Goal: Task Accomplishment & Management: Complete application form

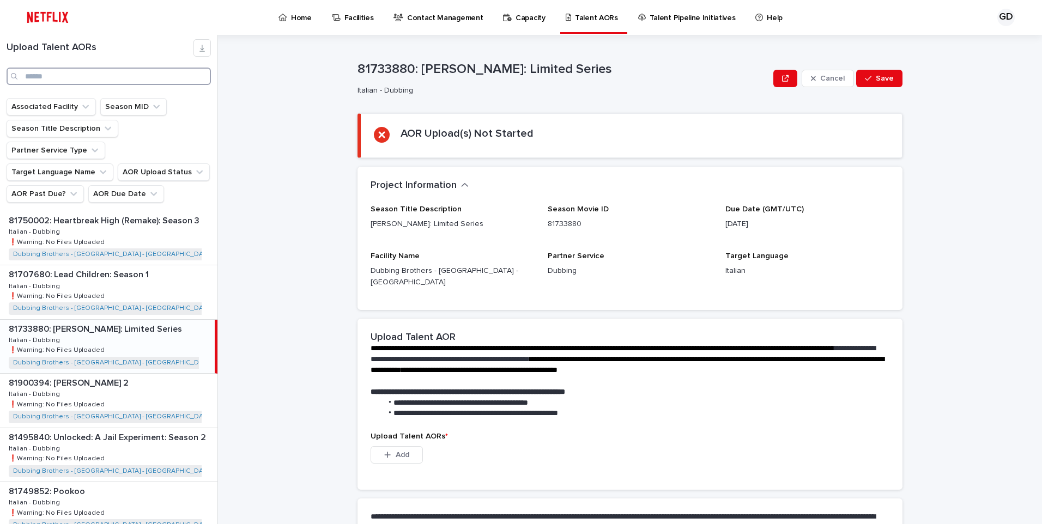
click at [50, 80] on input "Search" at bounding box center [109, 76] width 204 height 17
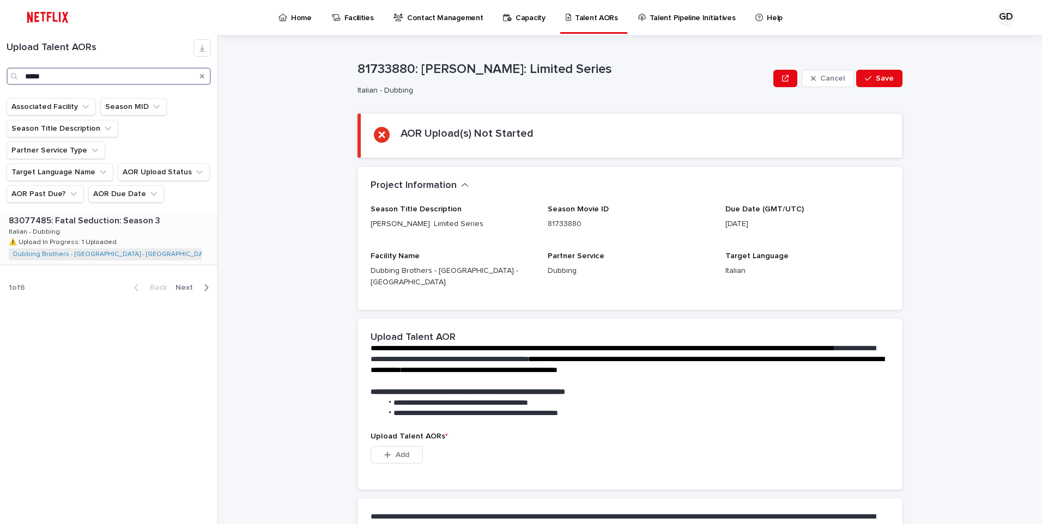
type input "*****"
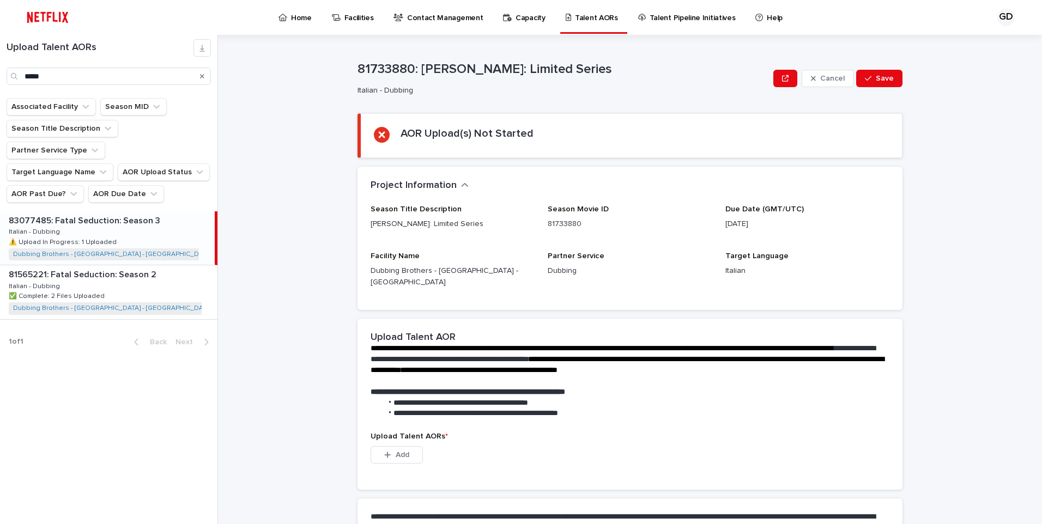
click at [74, 214] on p "83077485: Fatal Seduction: Season 3" at bounding box center [86, 220] width 154 height 13
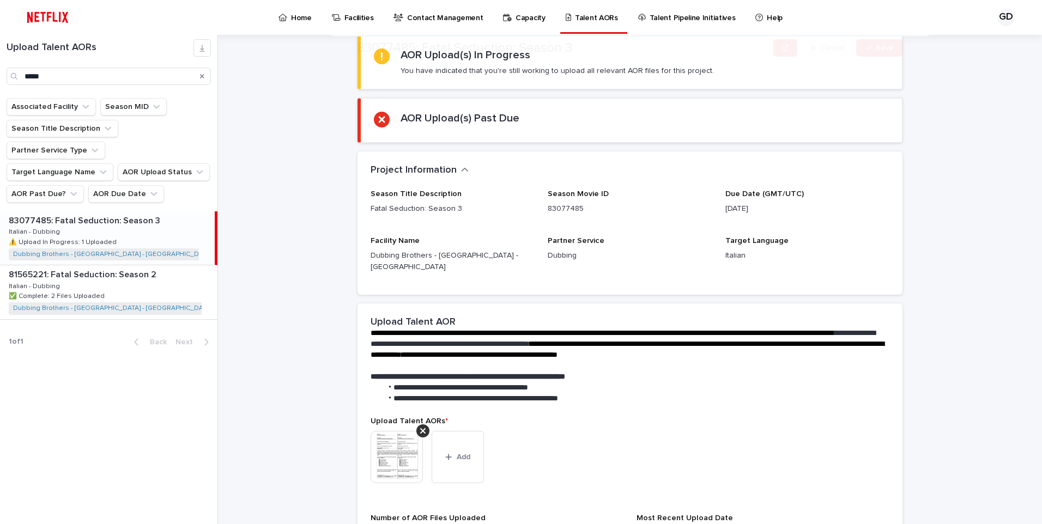
scroll to position [163, 0]
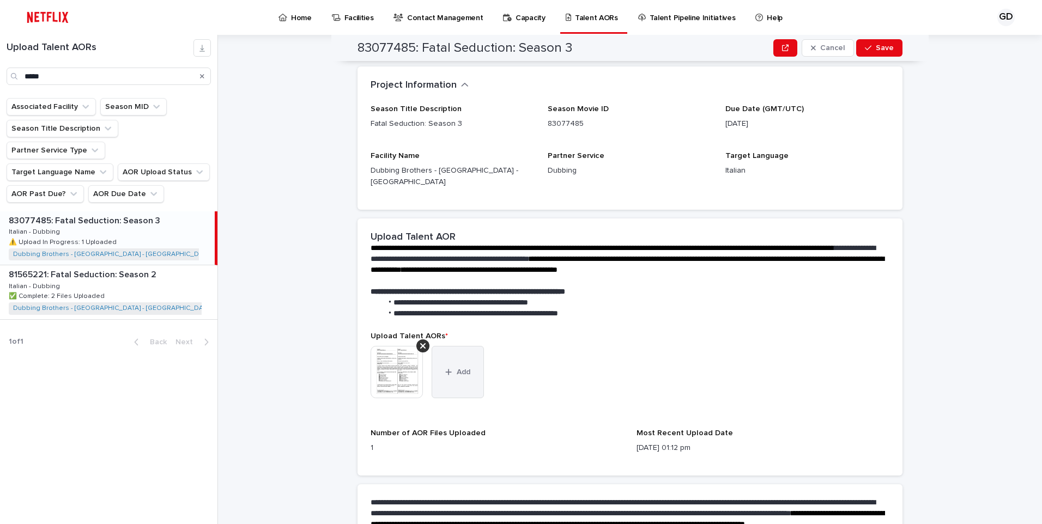
click at [464, 346] on button "Add" at bounding box center [457, 372] width 52 height 52
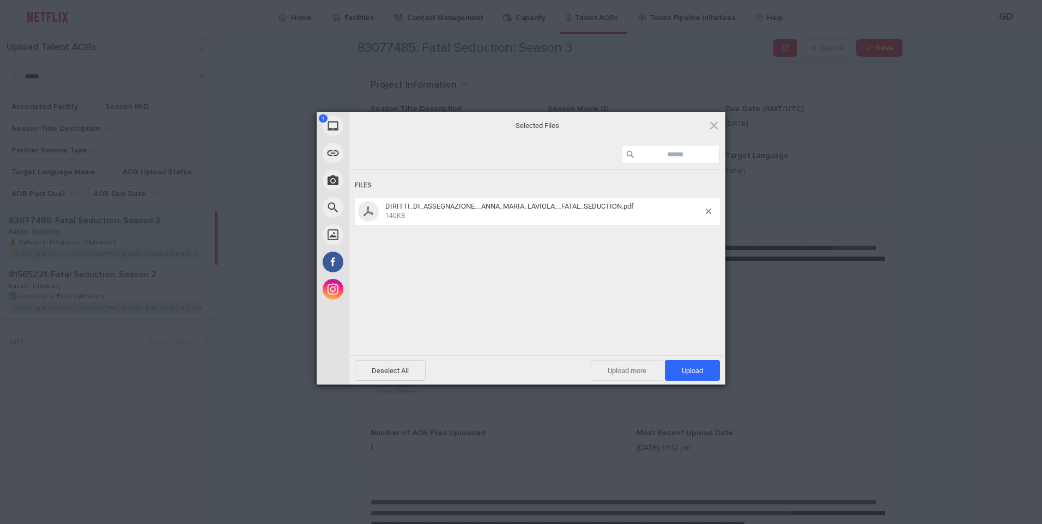
click at [630, 362] on span "Upload more" at bounding box center [627, 370] width 72 height 21
click at [608, 369] on span "Upload more" at bounding box center [615, 370] width 72 height 21
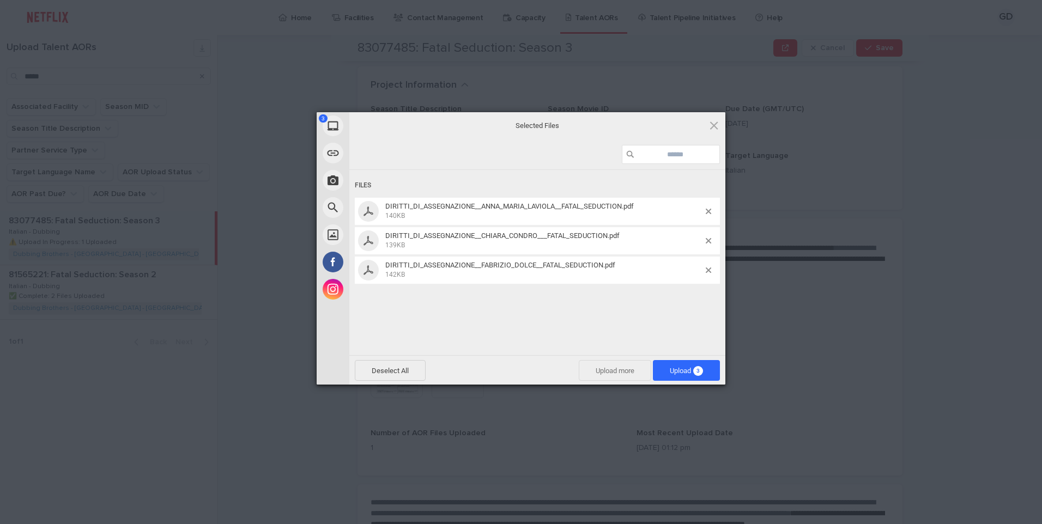
click at [616, 368] on span "Upload more" at bounding box center [615, 370] width 72 height 21
click at [604, 369] on span "Upload more" at bounding box center [615, 370] width 72 height 21
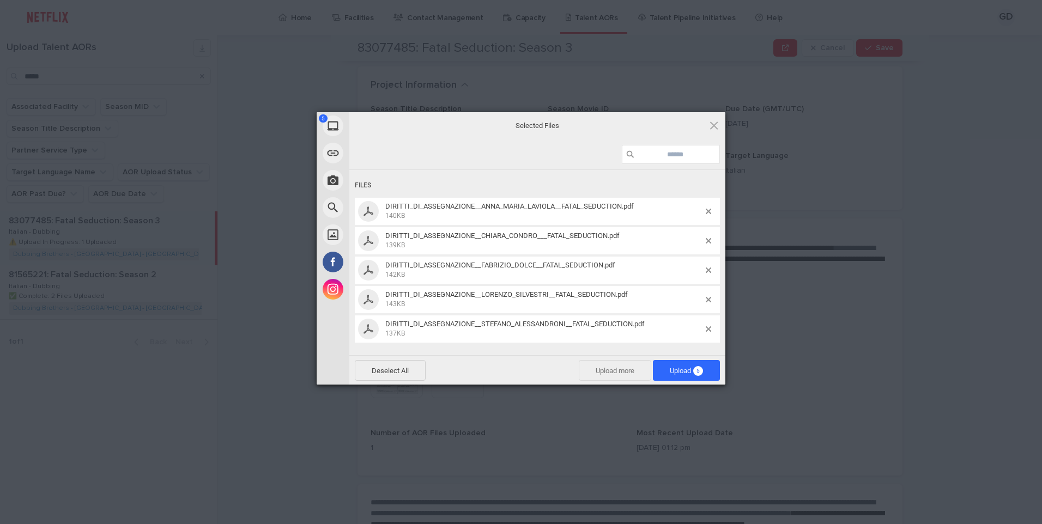
click at [635, 371] on span "Upload more" at bounding box center [615, 370] width 72 height 21
click at [610, 364] on span "Upload more" at bounding box center [615, 370] width 72 height 21
click at [611, 363] on span "Upload more" at bounding box center [615, 370] width 72 height 21
click at [604, 363] on span "Upload more" at bounding box center [615, 370] width 72 height 21
click at [612, 369] on span "Upload more" at bounding box center [615, 370] width 72 height 21
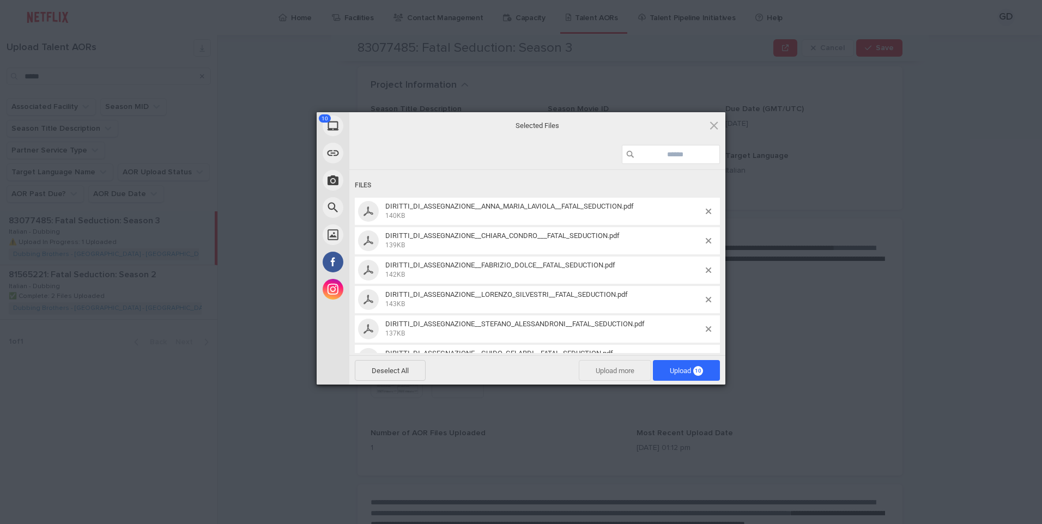
click at [613, 366] on span "Upload more" at bounding box center [615, 370] width 72 height 21
click at [635, 374] on span "Upload more" at bounding box center [615, 370] width 72 height 21
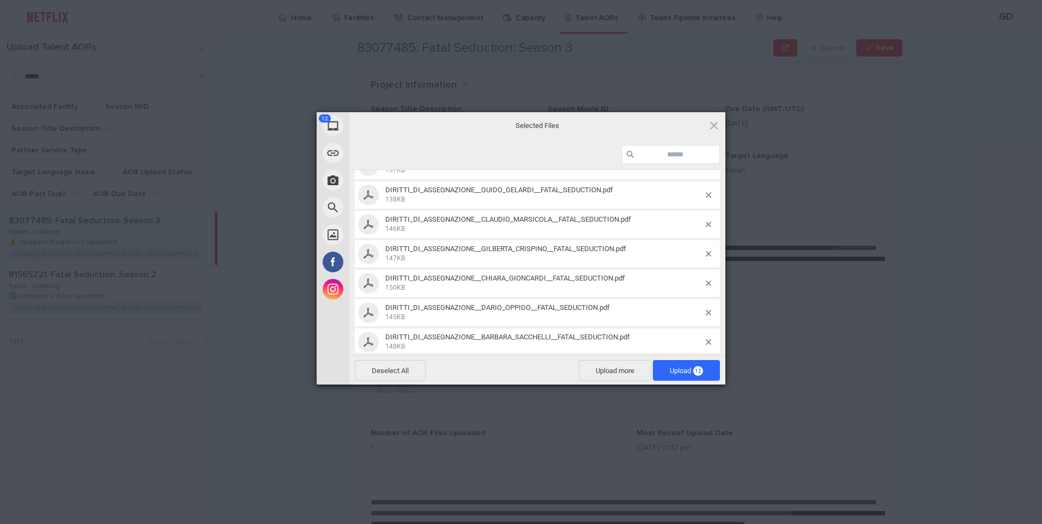
scroll to position [203, 0]
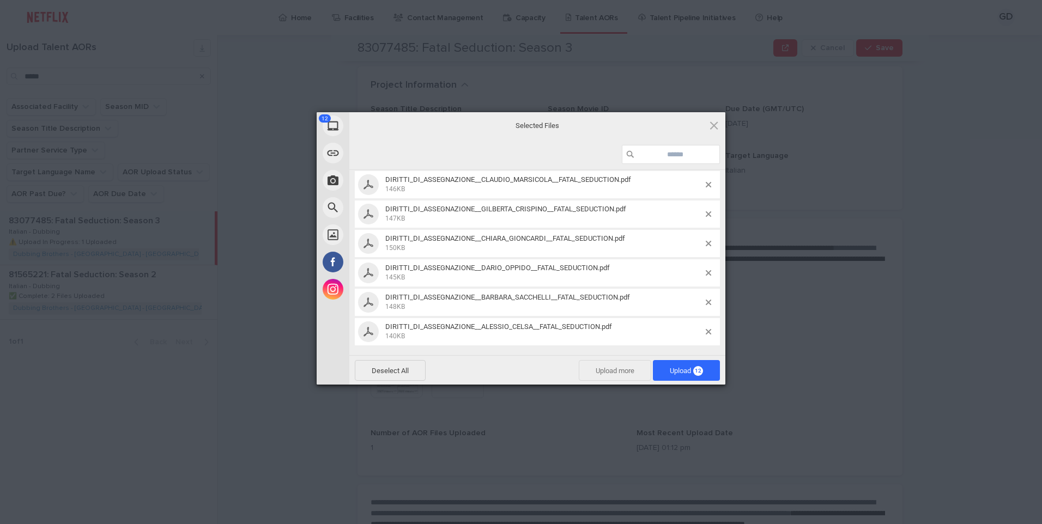
click at [603, 367] on span "Upload more" at bounding box center [615, 370] width 72 height 21
click at [601, 370] on span "Upload more" at bounding box center [615, 370] width 72 height 21
click at [593, 363] on span "Upload more" at bounding box center [615, 370] width 72 height 21
click at [628, 374] on span "Upload more" at bounding box center [615, 370] width 72 height 21
click at [613, 366] on span "Upload more" at bounding box center [615, 370] width 72 height 21
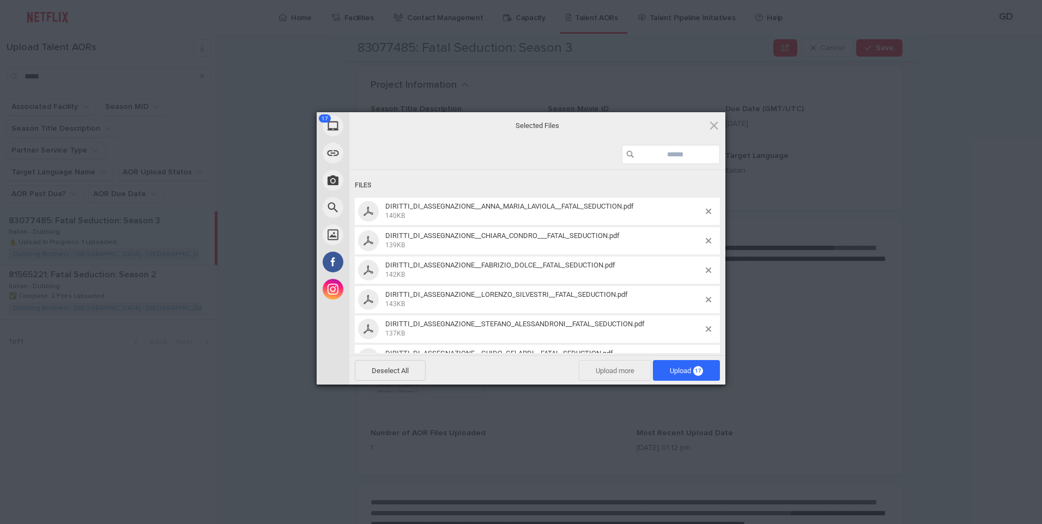
click at [597, 370] on span "Upload more" at bounding box center [615, 370] width 72 height 21
click at [615, 372] on span "Upload more" at bounding box center [615, 370] width 72 height 21
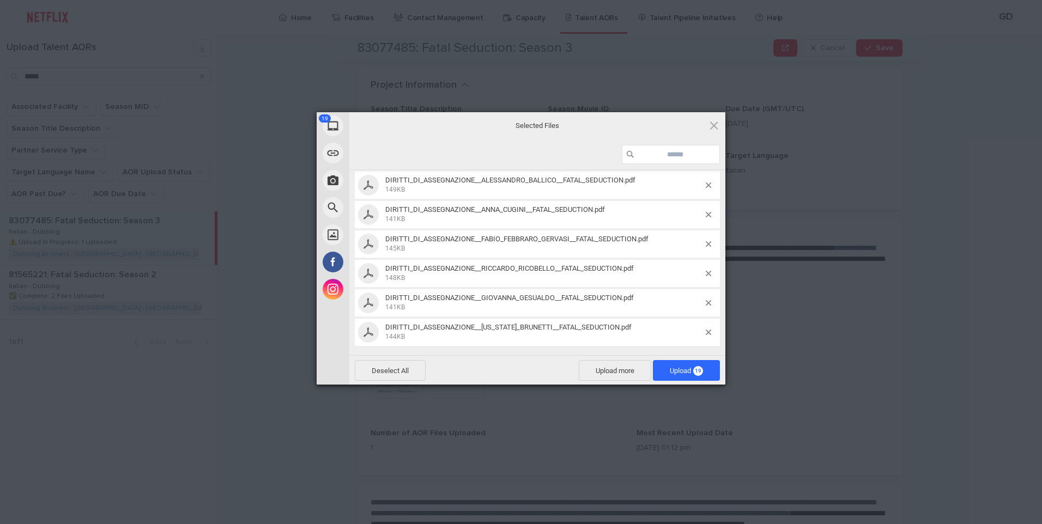
scroll to position [409, 0]
click at [598, 364] on span "Upload more" at bounding box center [615, 370] width 72 height 21
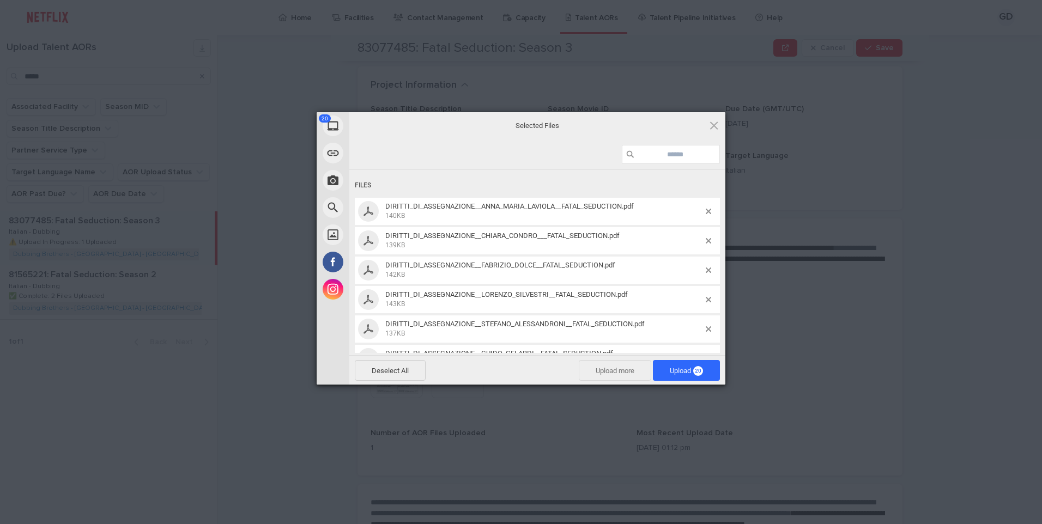
click at [595, 372] on span "Upload more" at bounding box center [615, 370] width 72 height 21
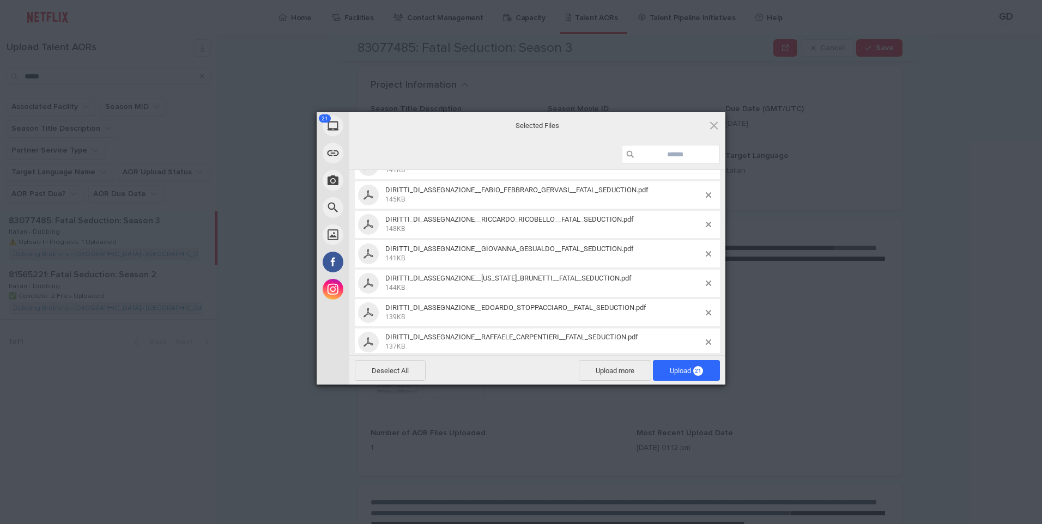
scroll to position [468, 0]
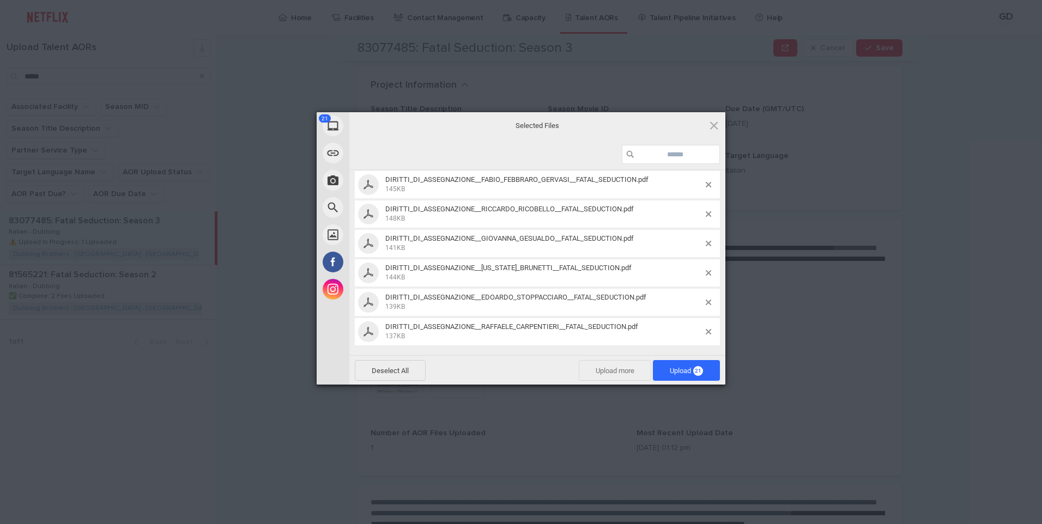
click at [615, 377] on span "Upload more" at bounding box center [615, 370] width 72 height 21
click at [624, 374] on span "Upload more" at bounding box center [615, 370] width 72 height 21
click at [588, 371] on span "Upload more" at bounding box center [615, 370] width 72 height 21
click at [593, 374] on span "Upload more" at bounding box center [615, 370] width 72 height 21
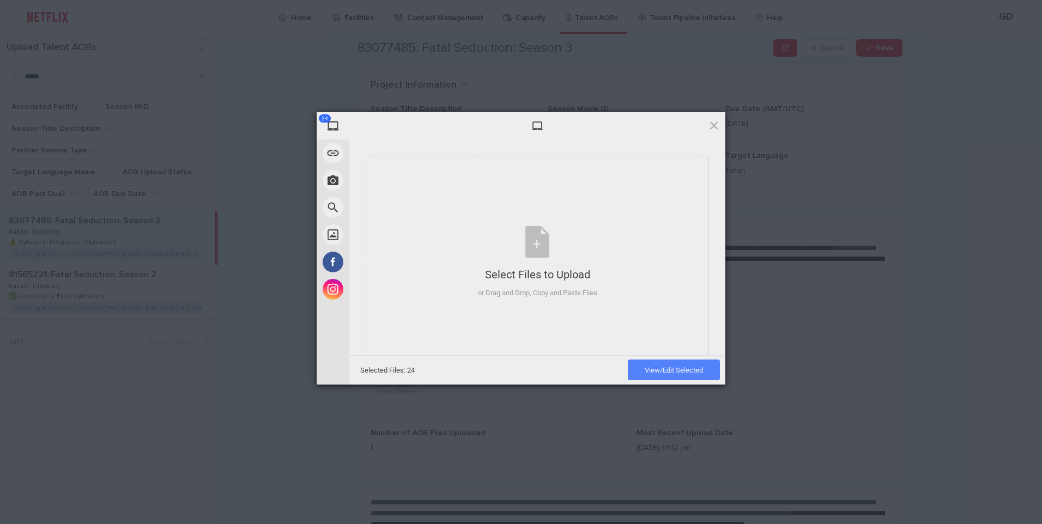
click at [656, 369] on span "View/Edit Selected" at bounding box center [673, 370] width 58 height 8
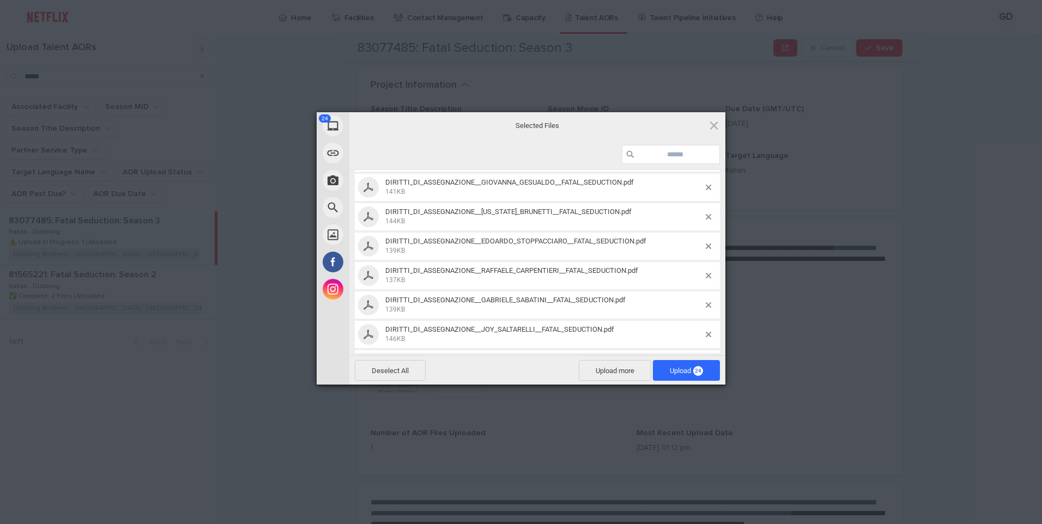
scroll to position [556, 0]
click at [670, 367] on span "Upload 24" at bounding box center [685, 371] width 33 height 8
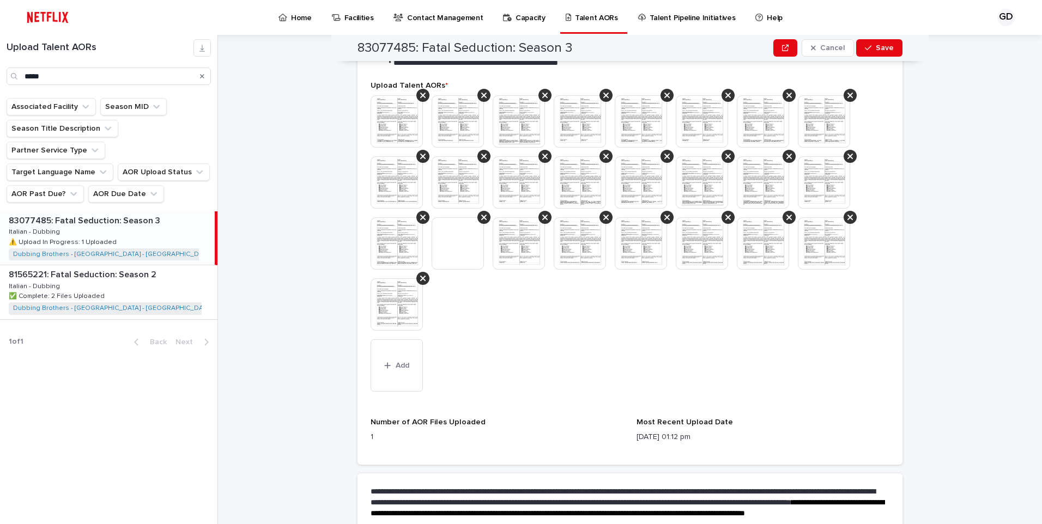
scroll to position [283, 0]
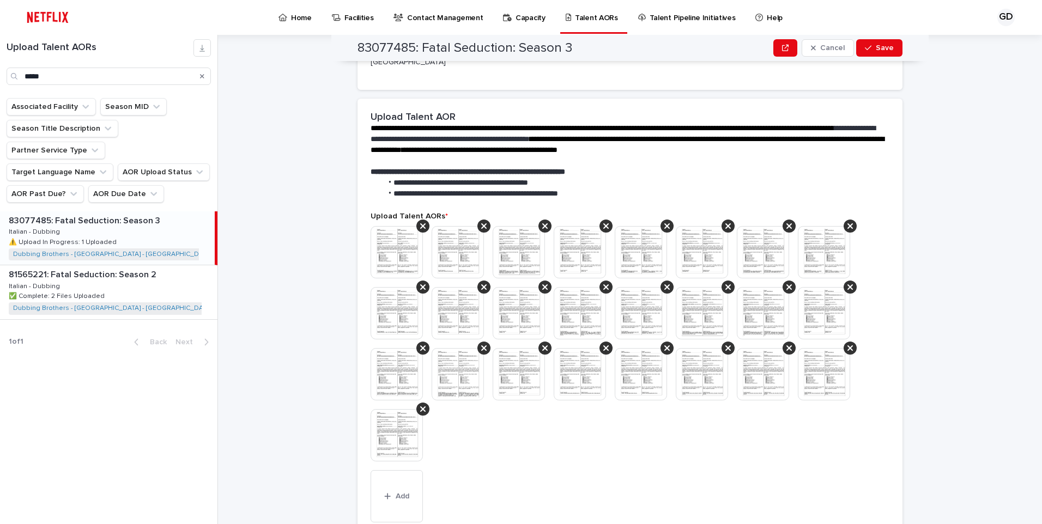
click at [379, 247] on img at bounding box center [396, 252] width 52 height 52
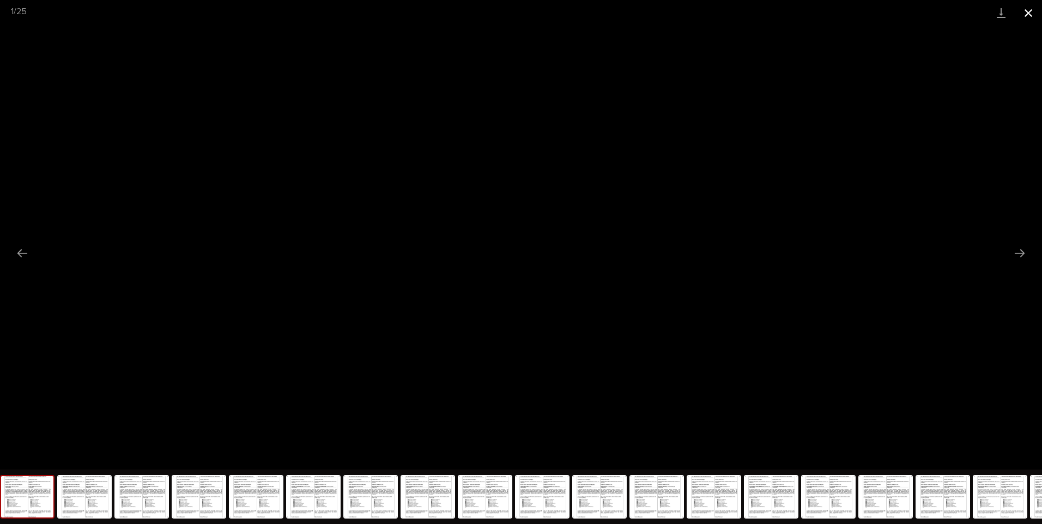
click at [1024, 14] on button "Close gallery" at bounding box center [1027, 13] width 27 height 26
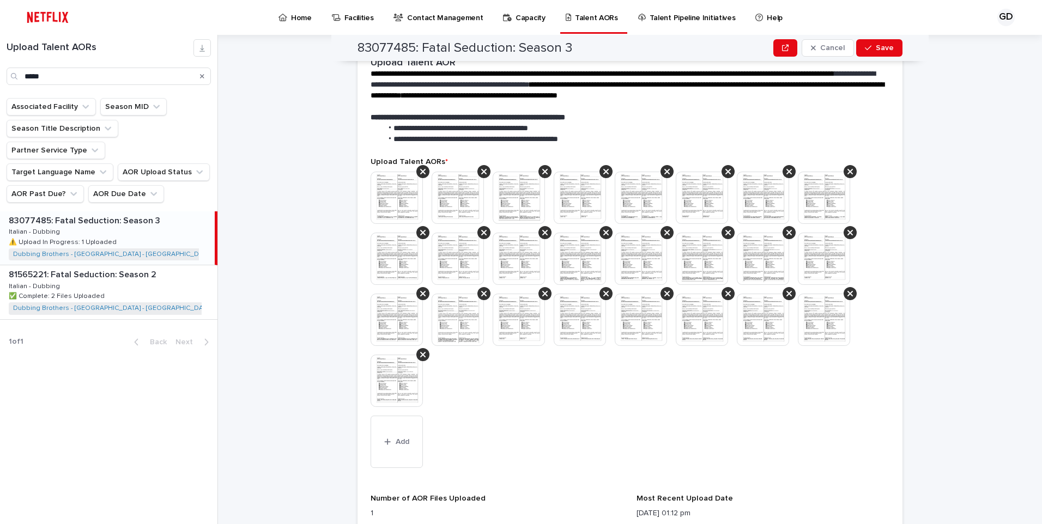
scroll to position [518, 0]
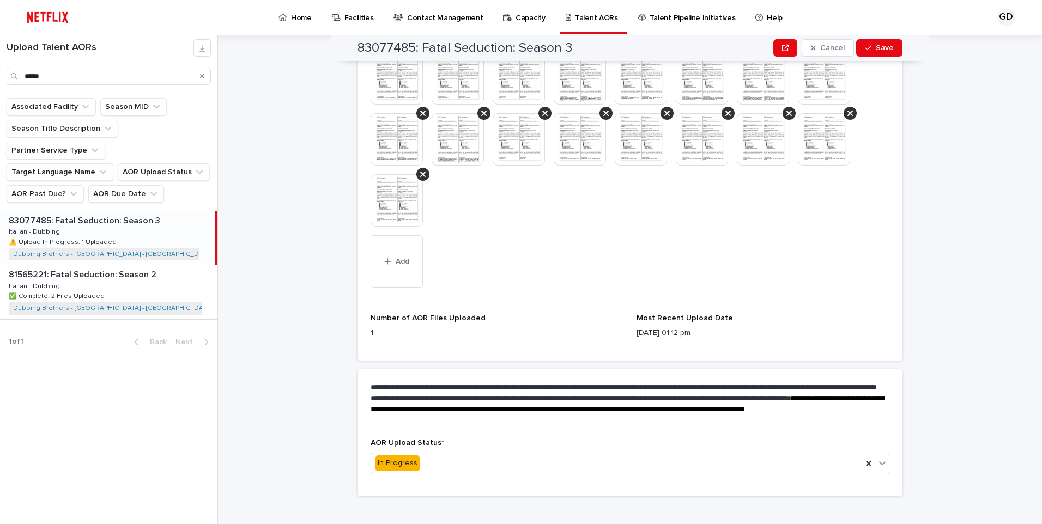
click at [483, 454] on div "In Progress" at bounding box center [616, 463] width 491 height 18
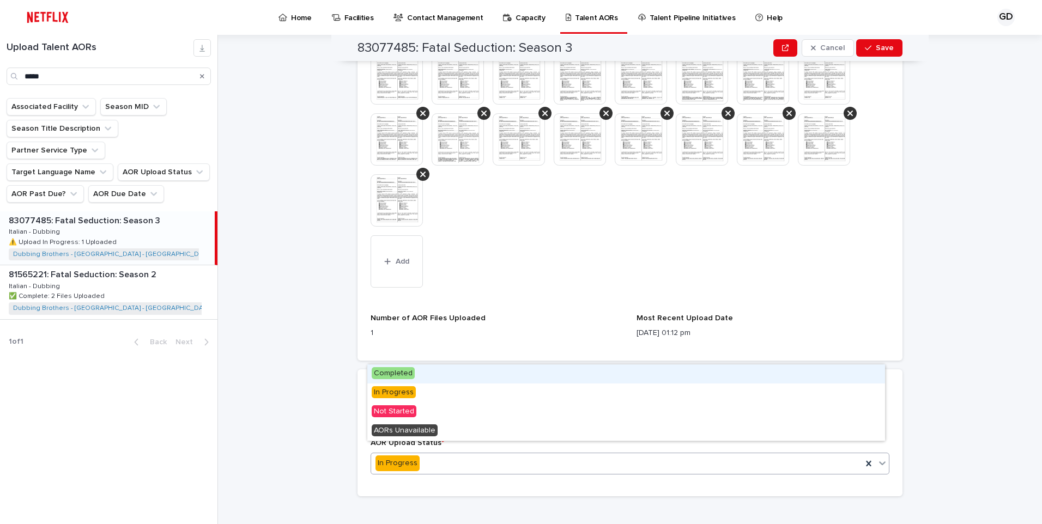
click at [456, 377] on div "Completed" at bounding box center [626, 373] width 518 height 19
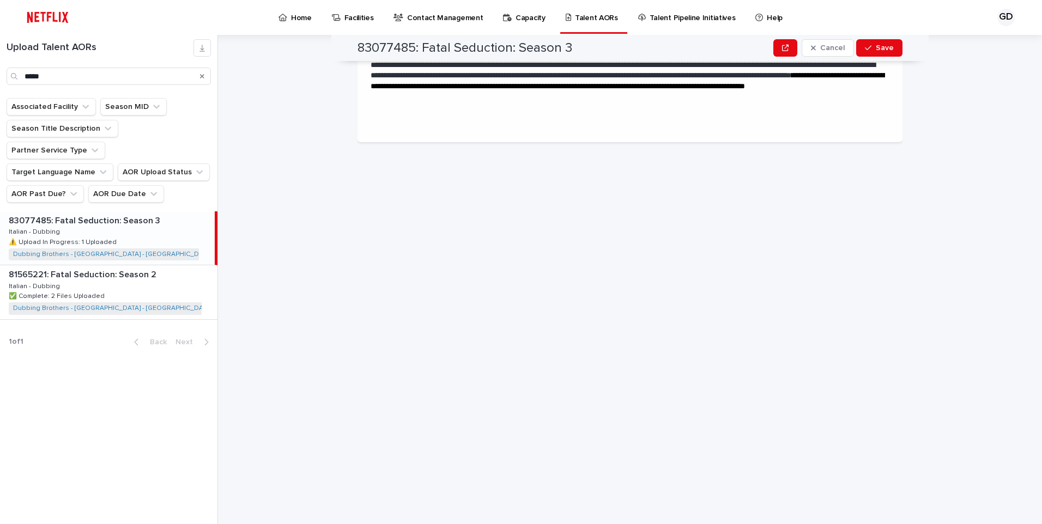
scroll to position [0, 0]
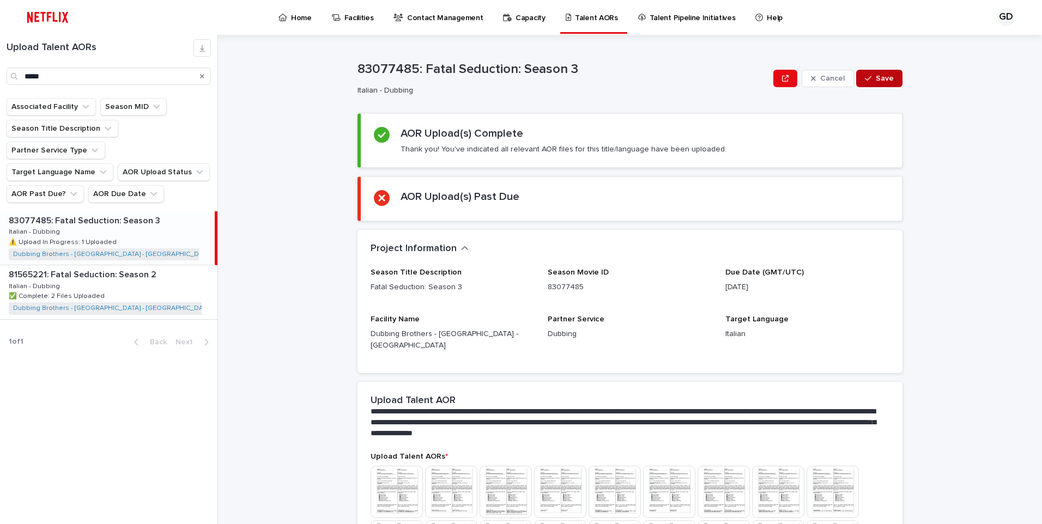
click at [885, 77] on span "Save" at bounding box center [884, 79] width 18 height 8
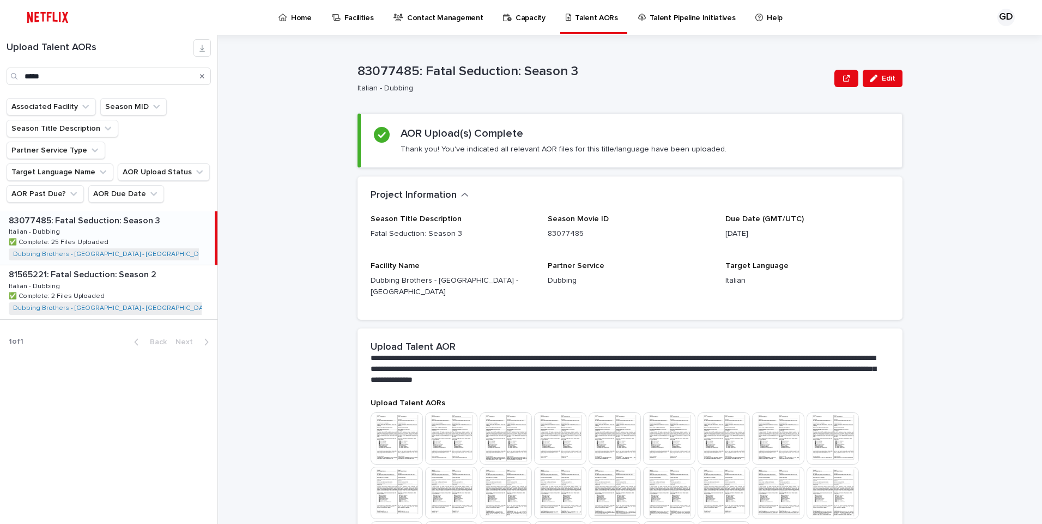
click at [300, 18] on p "Home" at bounding box center [301, 11] width 21 height 23
